Goal: Information Seeking & Learning: Learn about a topic

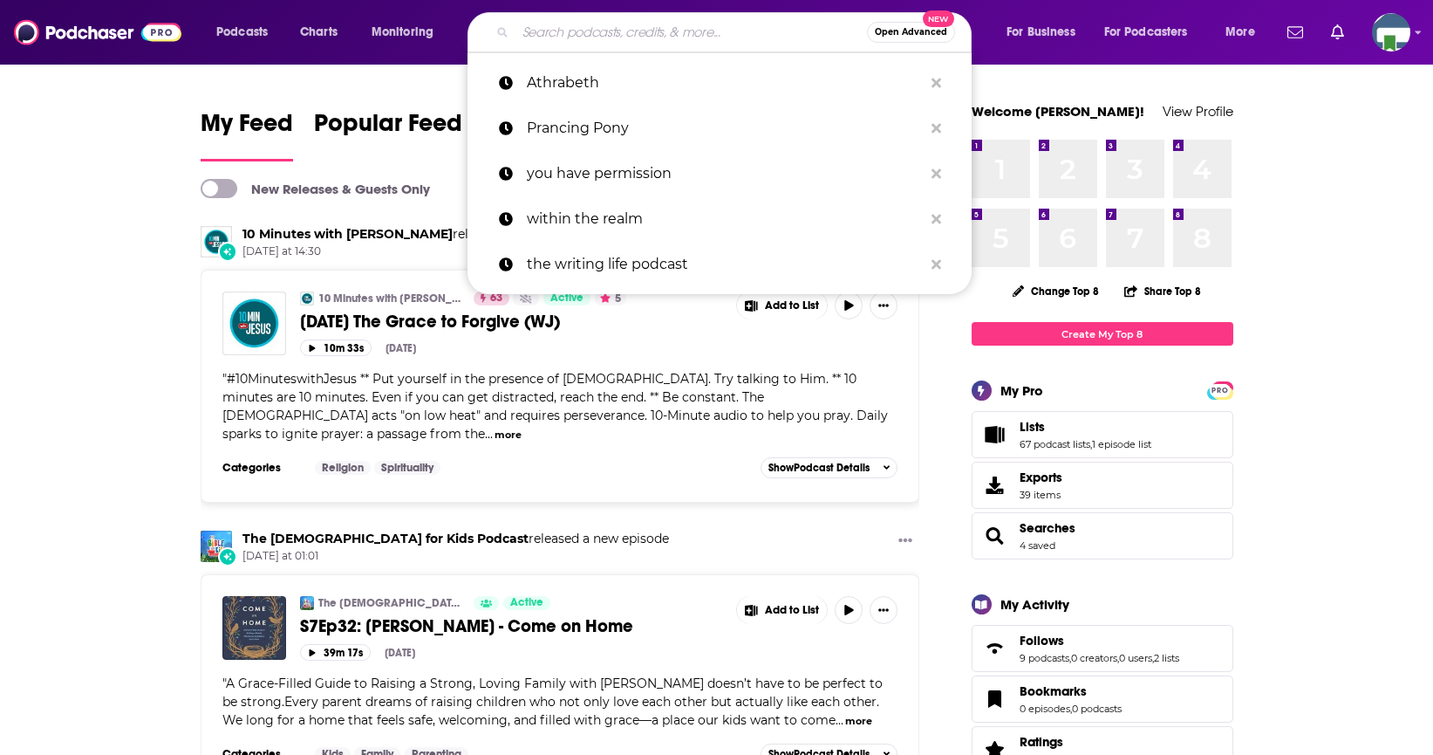
click at [612, 31] on input "Search podcasts, credits, & more..." at bounding box center [692, 32] width 352 height 28
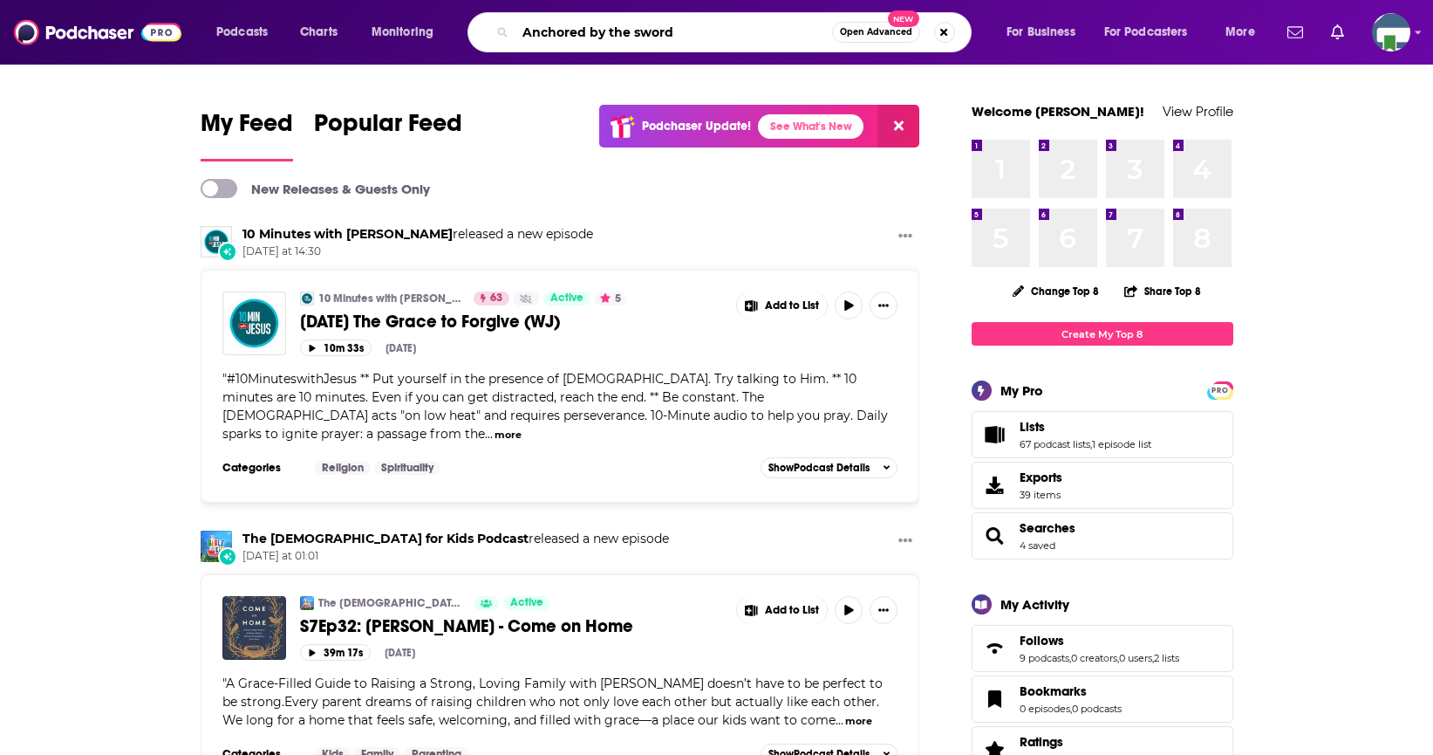
type input "Anchored by the sword"
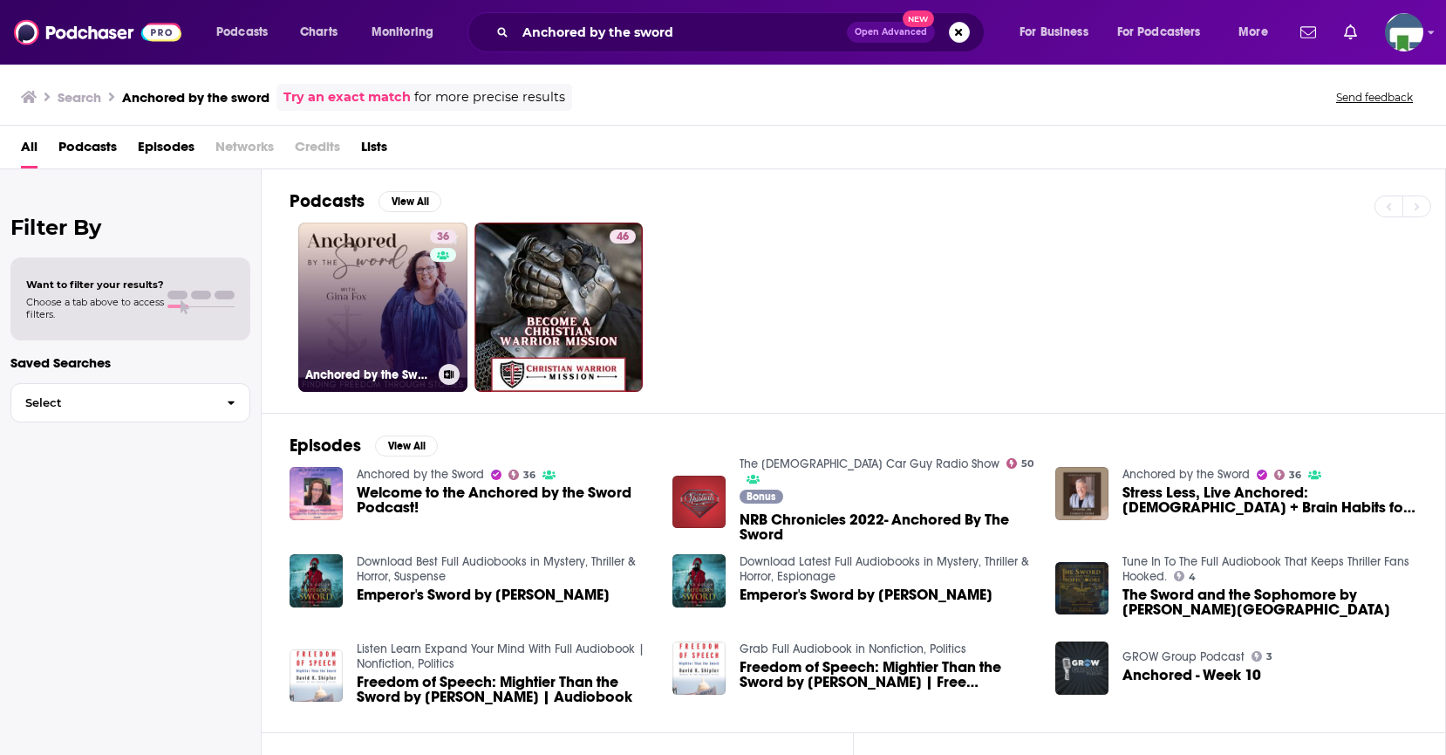
click at [430, 301] on div "36" at bounding box center [445, 296] width 31 height 134
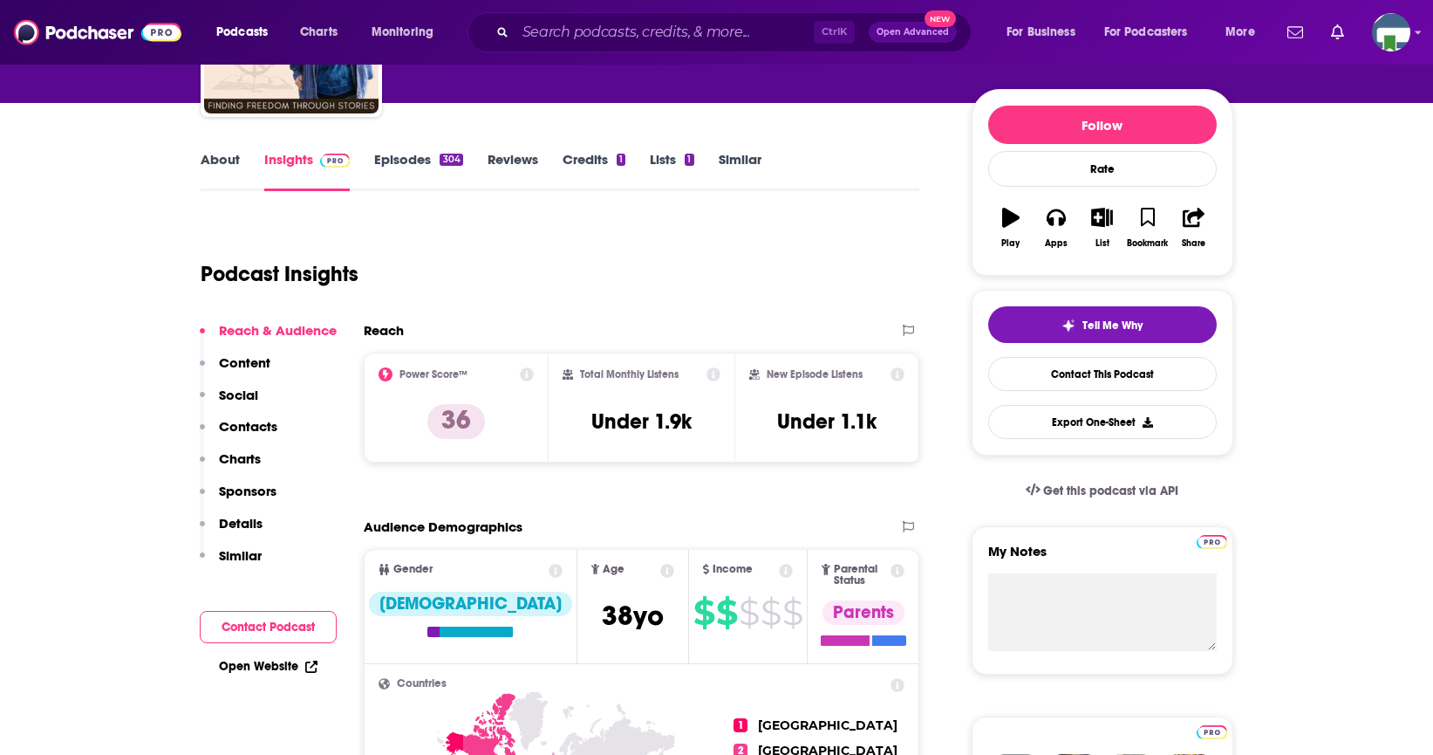
scroll to position [87, 0]
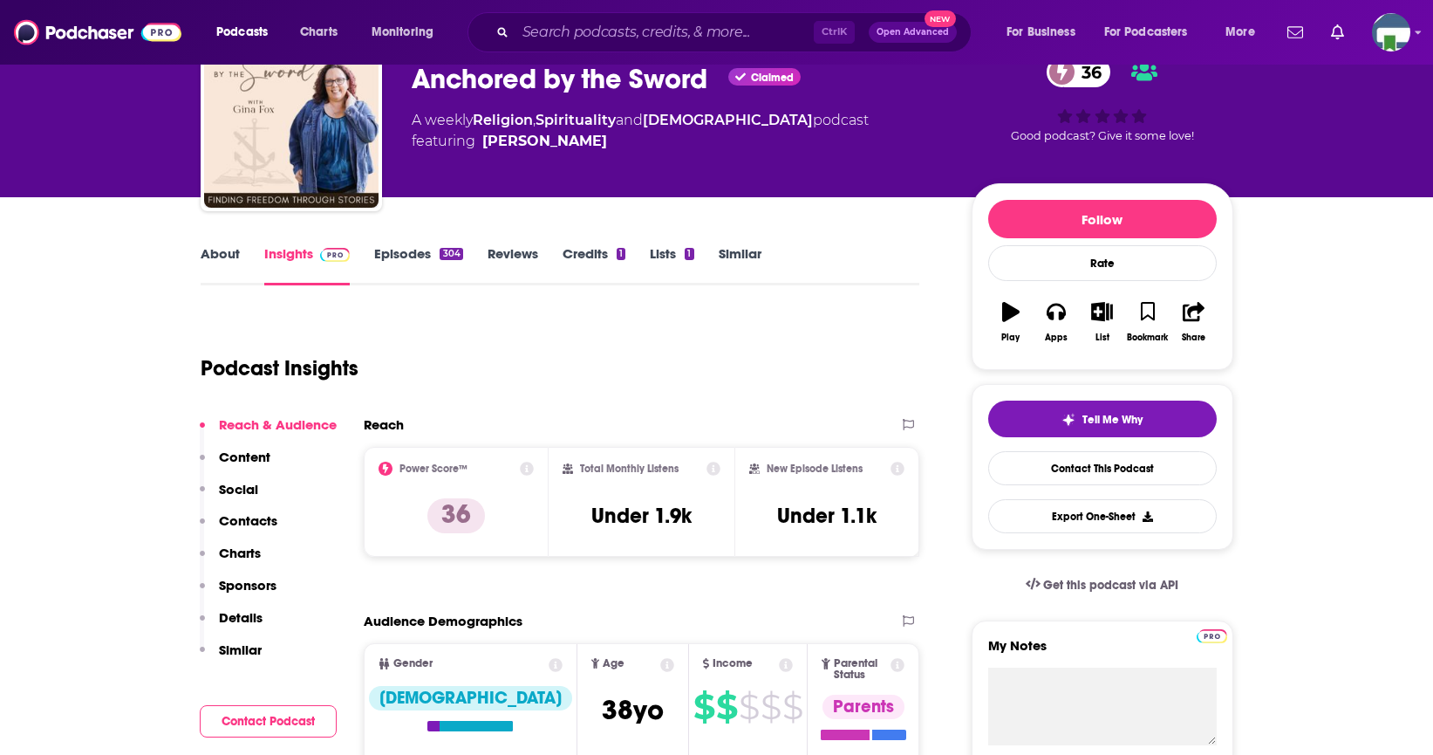
click at [217, 252] on link "About" at bounding box center [220, 265] width 39 height 40
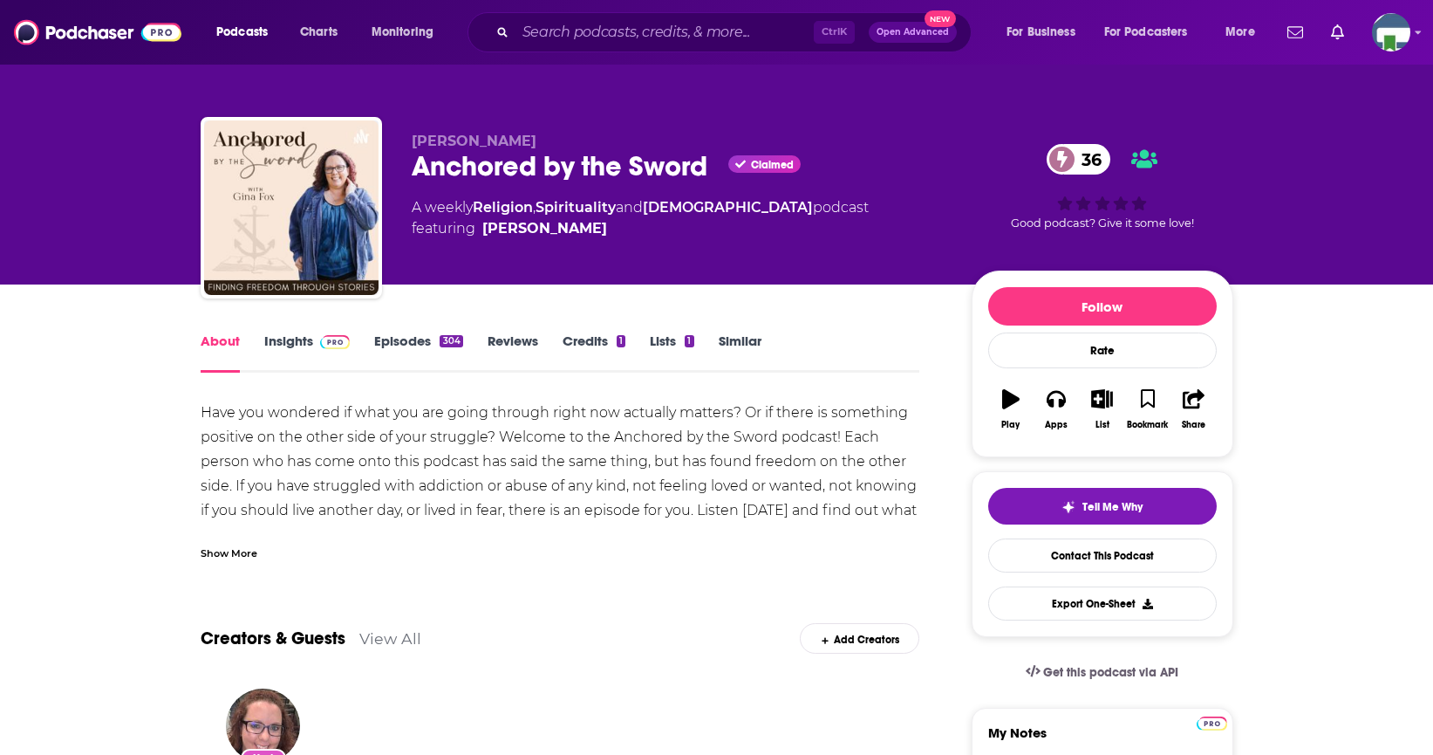
click at [225, 550] on div "Show More" at bounding box center [229, 551] width 57 height 17
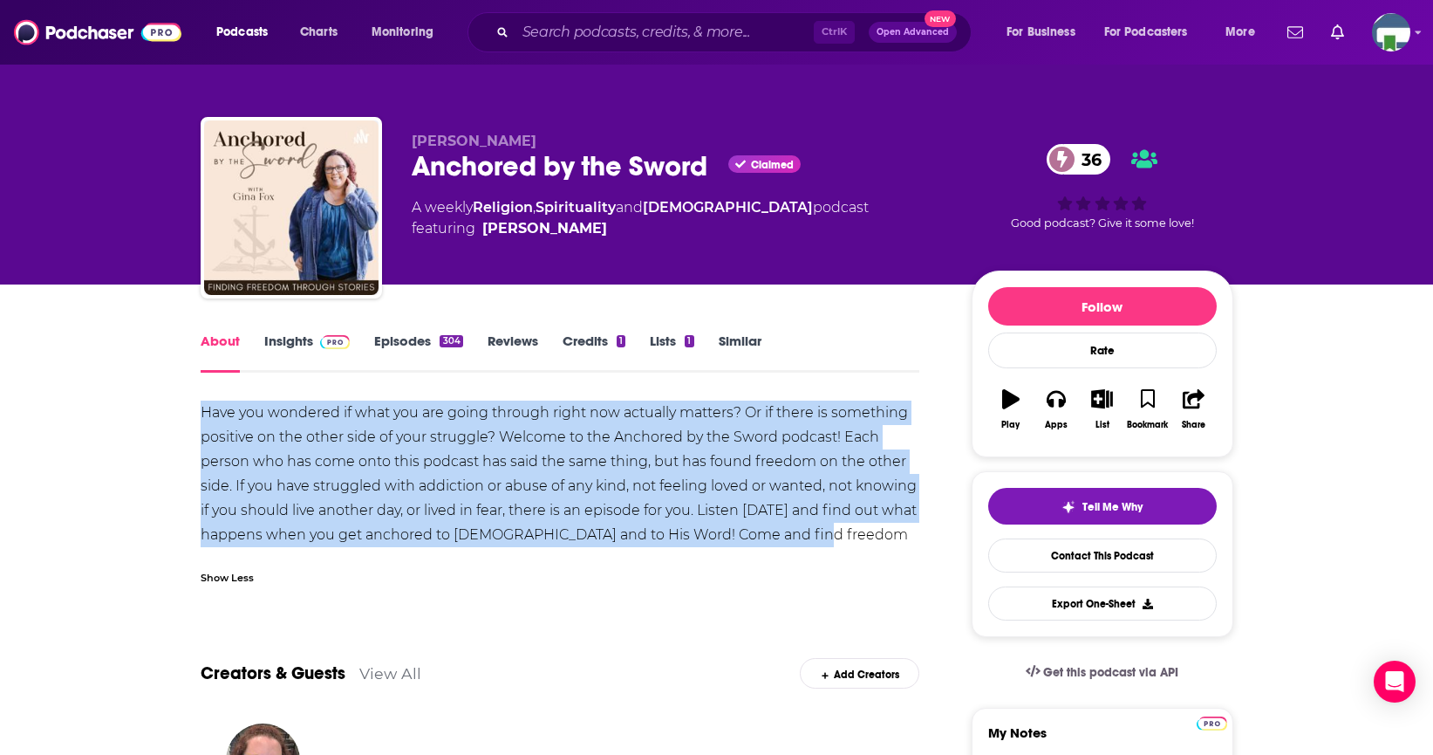
drag, startPoint x: 200, startPoint y: 407, endPoint x: 824, endPoint y: 544, distance: 639.4
click at [824, 544] on div "Have you wondered if what you are going through right now actually matters? Or …" at bounding box center [561, 485] width 720 height 171
copy div "Have you wondered if what you are going through right now actually matters? Or …"
click at [576, 25] on input "Search podcasts, credits, & more..." at bounding box center [665, 32] width 298 height 28
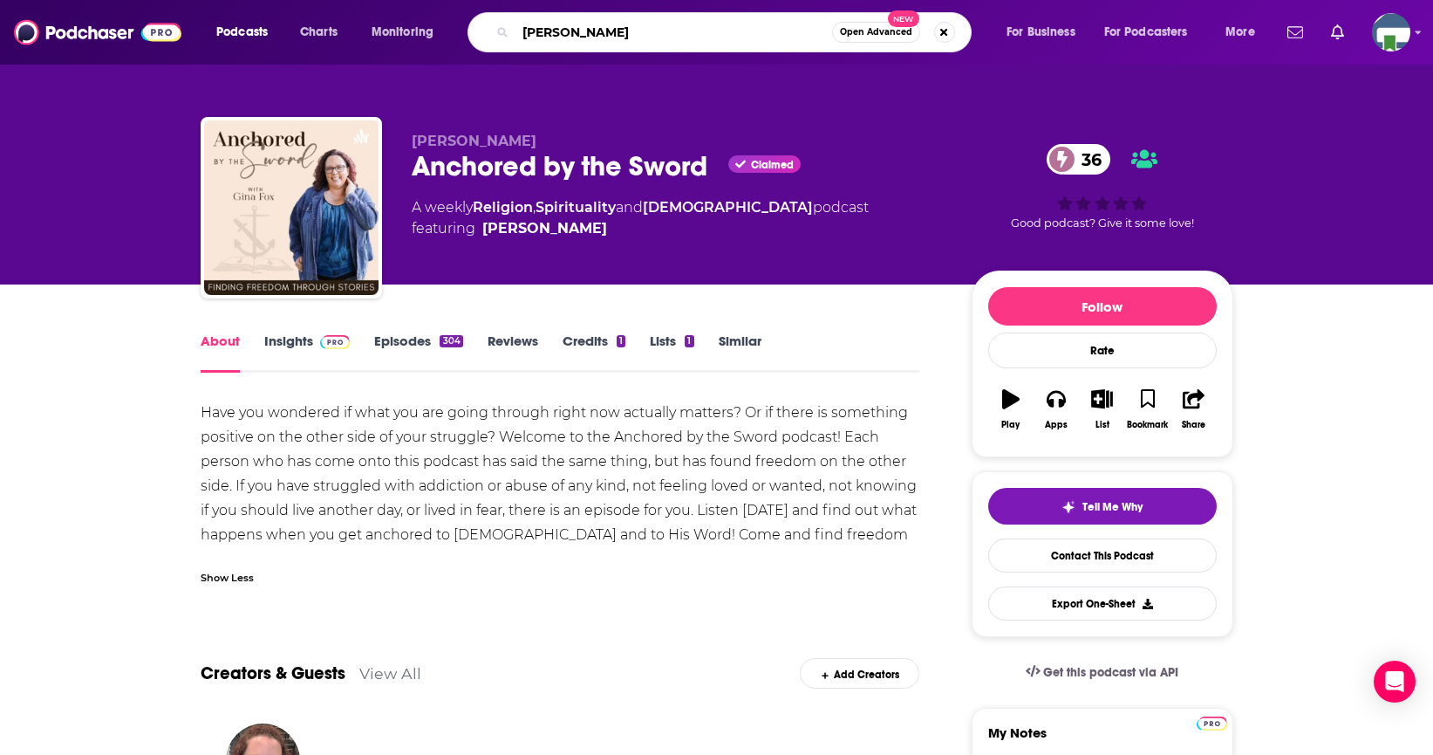
type input "[PERSON_NAME]"
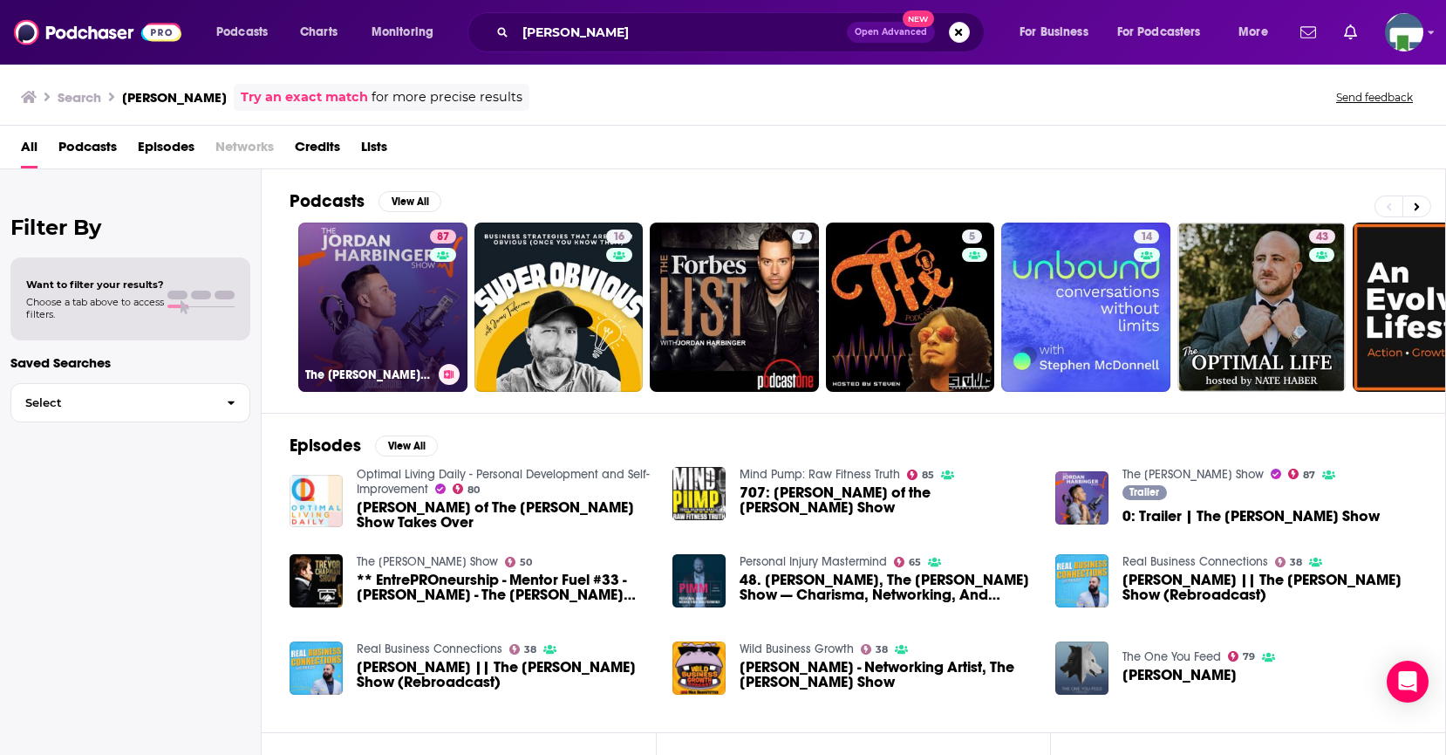
click at [381, 297] on link "87 The [PERSON_NAME] Show" at bounding box center [382, 306] width 169 height 169
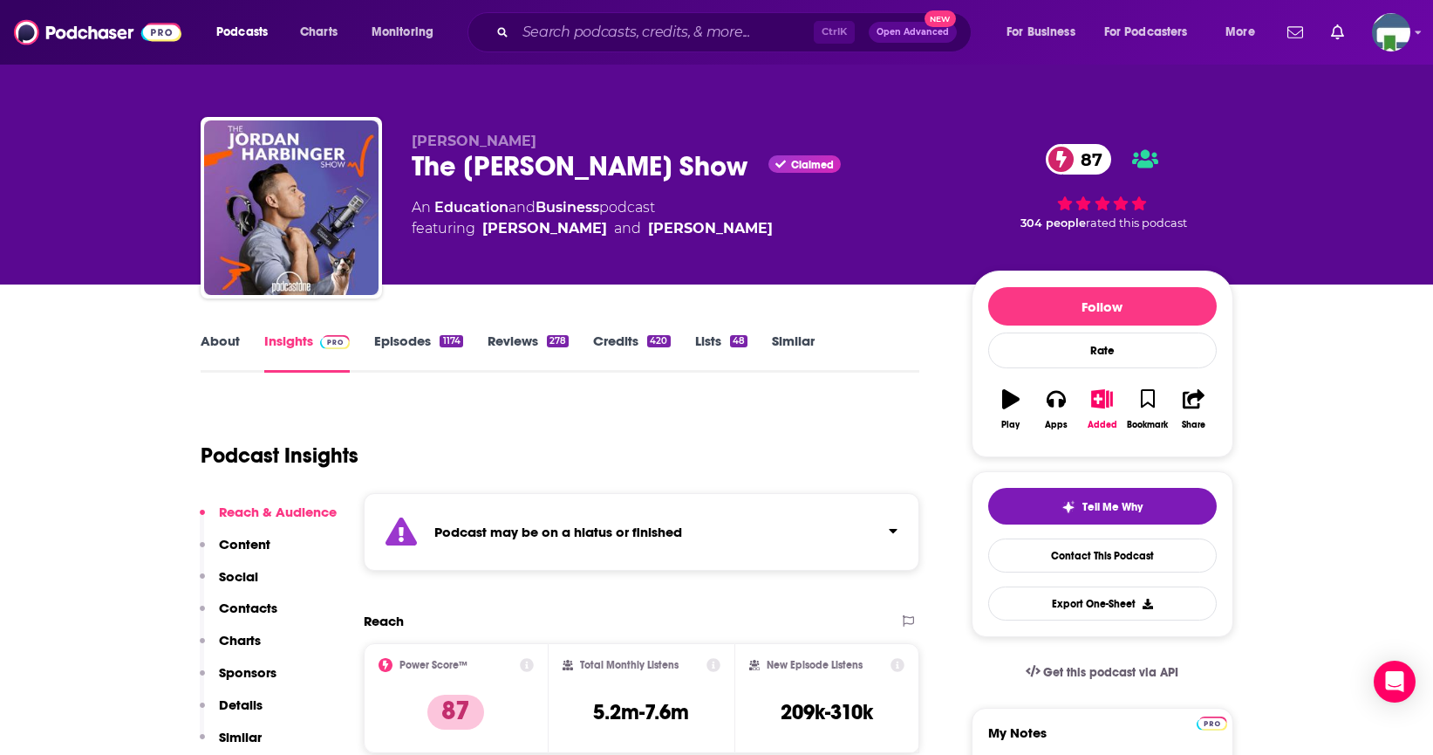
click at [215, 341] on link "About" at bounding box center [220, 352] width 39 height 40
